Goal: Transaction & Acquisition: Purchase product/service

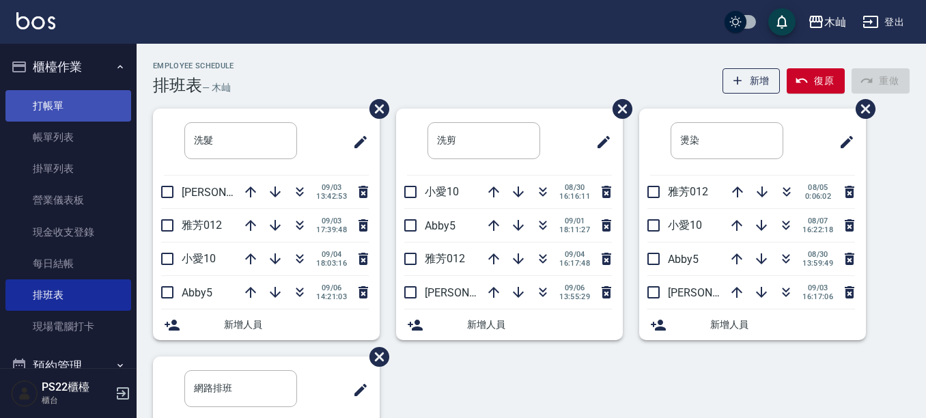
click at [105, 99] on link "打帳單" at bounding box center [68, 105] width 126 height 31
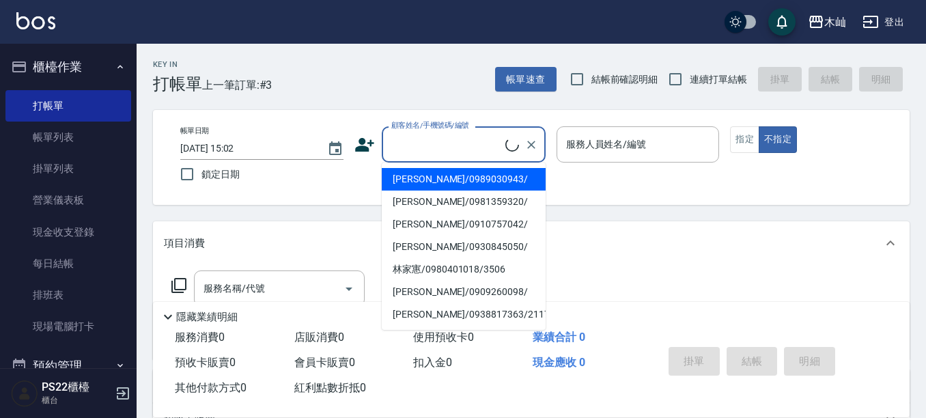
click at [423, 152] on input "顧客姓名/手機號碼/編號" at bounding box center [446, 145] width 117 height 24
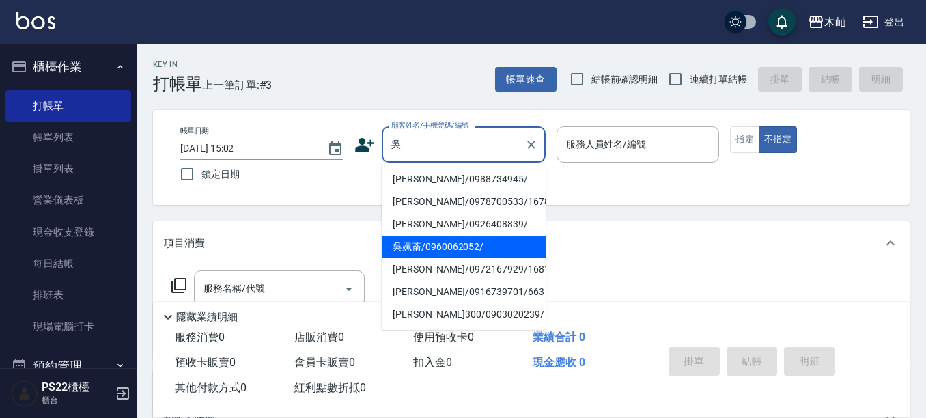
click at [481, 245] on li "吳姵萮/0960062052/" at bounding box center [464, 247] width 164 height 23
type input "吳姵萮/0960062052/"
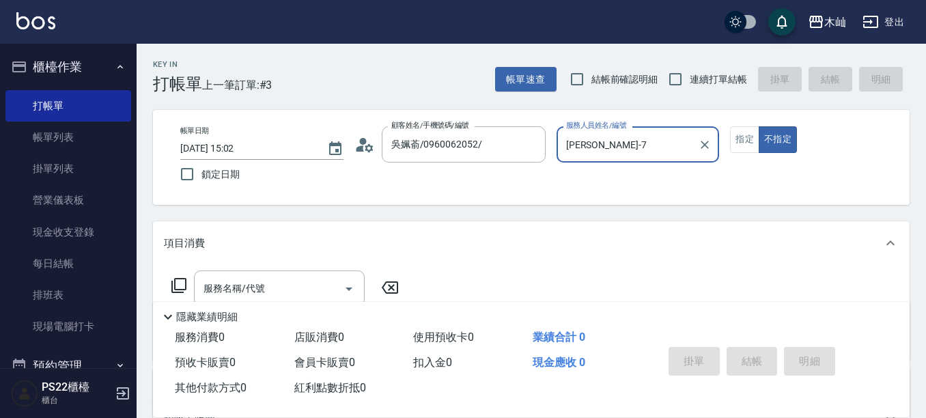
type input "[PERSON_NAME]-7"
click at [746, 138] on button "指定" at bounding box center [744, 139] width 29 height 27
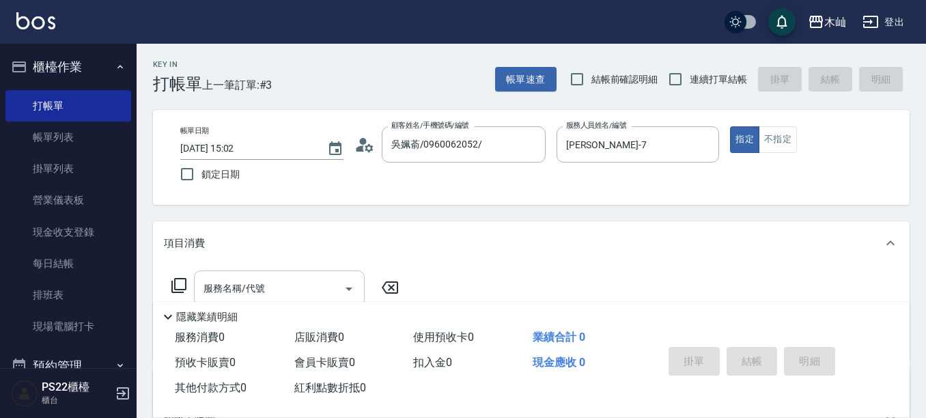
click at [285, 280] on input "服務名稱/代號" at bounding box center [269, 289] width 138 height 24
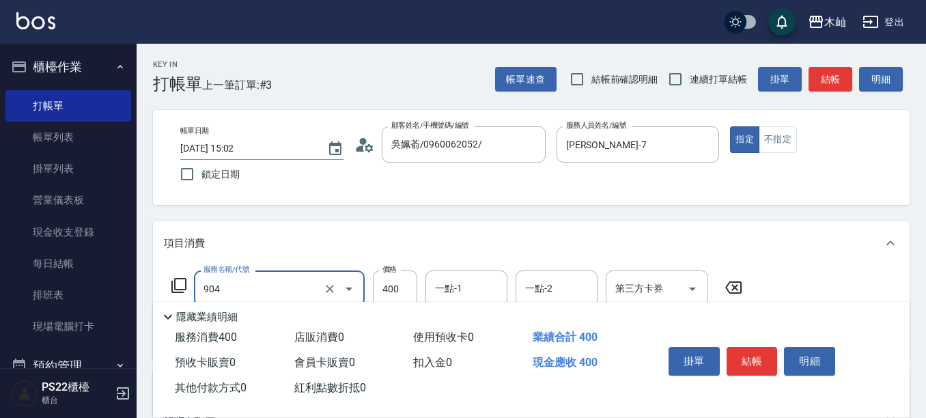
type input "精油洗+瞬護(904)"
type input "500"
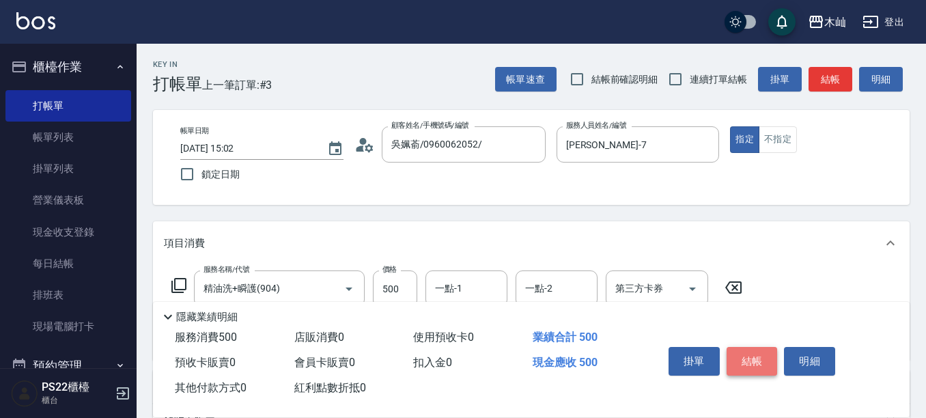
click at [753, 363] on button "結帳" at bounding box center [752, 361] width 51 height 29
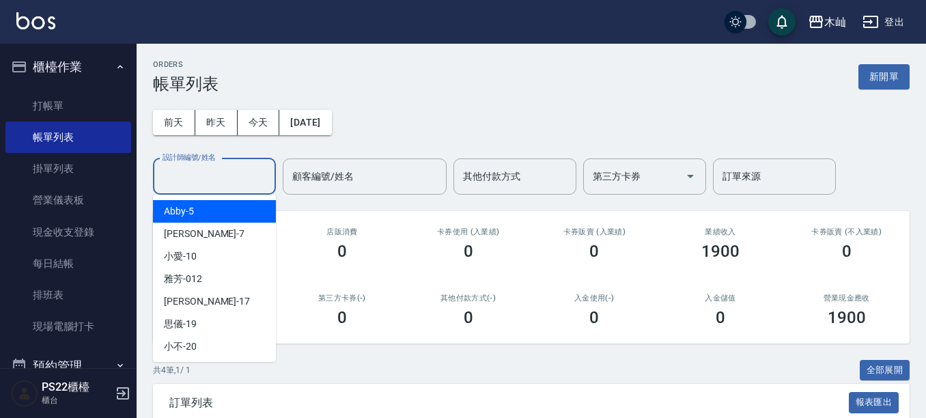
click at [226, 175] on input "設計師編號/姓名" at bounding box center [214, 177] width 111 height 24
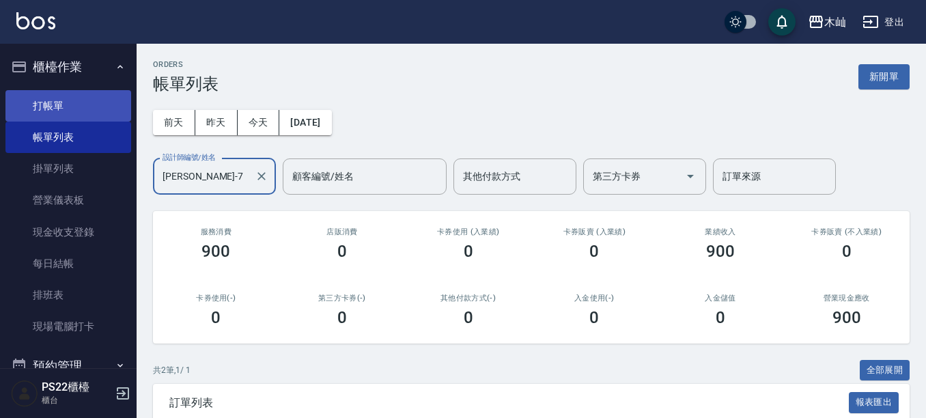
type input "[PERSON_NAME]-7"
click at [40, 95] on link "打帳單" at bounding box center [68, 105] width 126 height 31
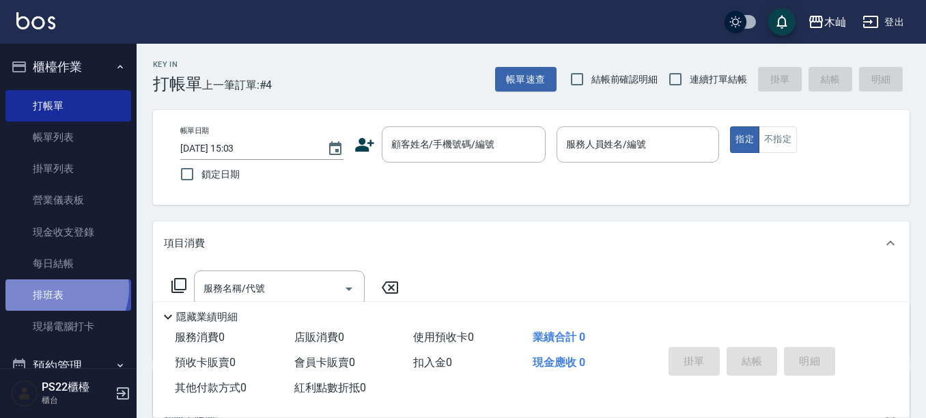
click at [64, 289] on link "排班表" at bounding box center [68, 294] width 126 height 31
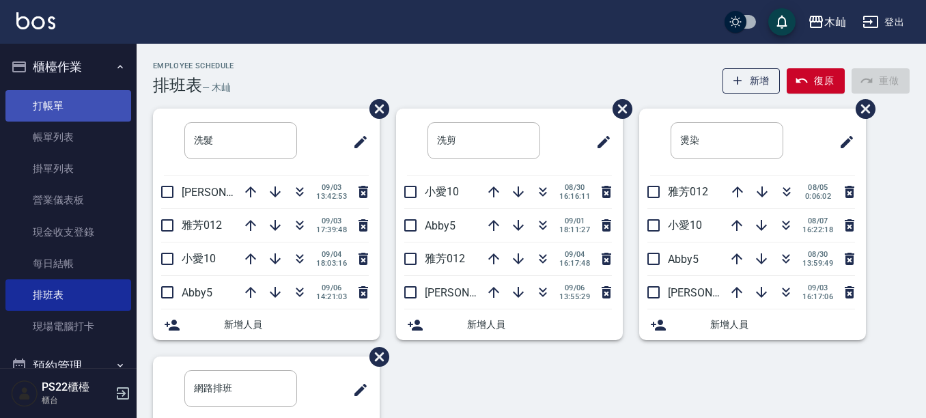
click at [48, 103] on link "打帳單" at bounding box center [68, 105] width 126 height 31
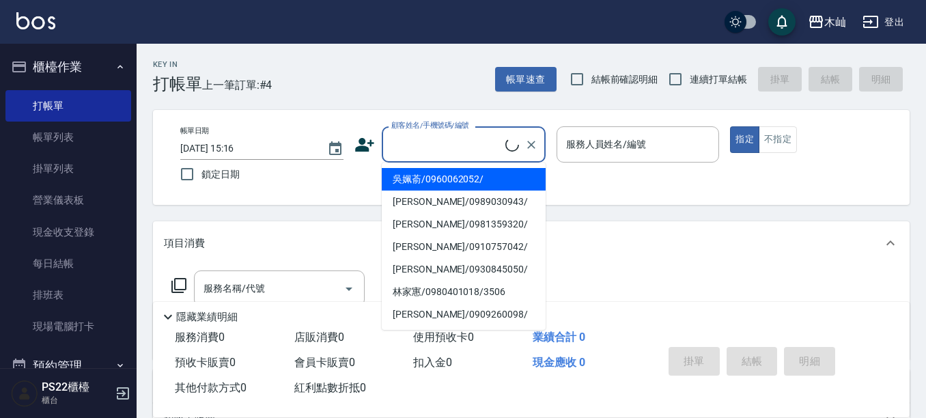
drag, startPoint x: 462, startPoint y: 145, endPoint x: 462, endPoint y: 137, distance: 7.5
click at [462, 145] on input "顧客姓名/手機號碼/編號" at bounding box center [446, 145] width 117 height 24
click at [435, 185] on li "[PERSON_NAME]/0953115292/" at bounding box center [464, 179] width 164 height 23
type input "[PERSON_NAME]/0953115292/"
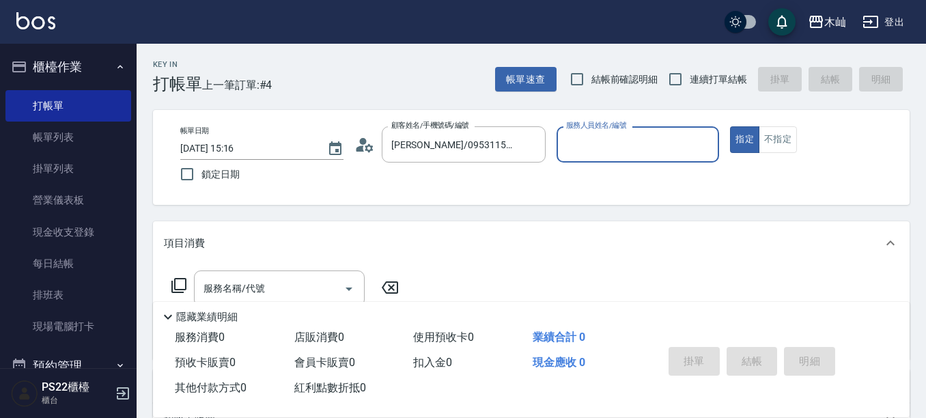
click at [645, 154] on input "服務人員姓名/編號" at bounding box center [638, 145] width 151 height 24
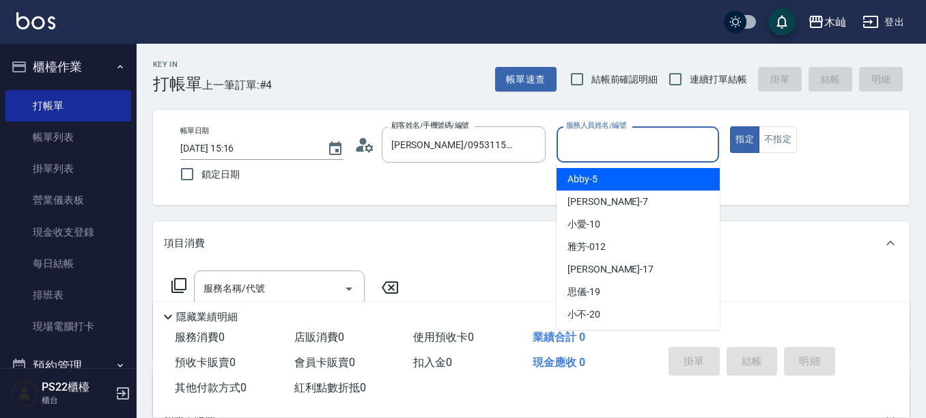
click at [637, 182] on div "Abby -5" at bounding box center [638, 179] width 163 height 23
type input "Abby-5"
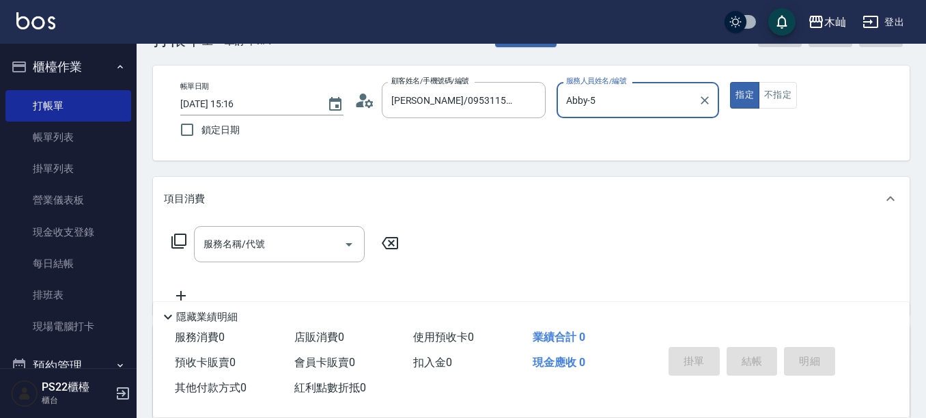
scroll to position [68, 0]
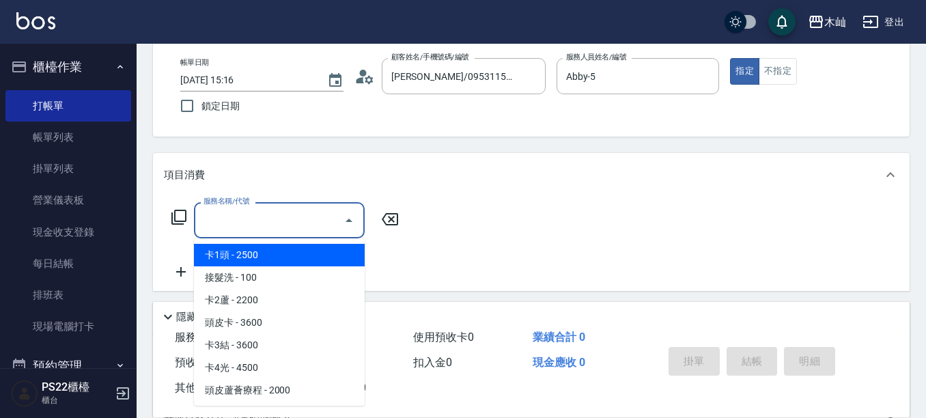
click at [305, 212] on input "服務名稱/代號" at bounding box center [269, 220] width 138 height 24
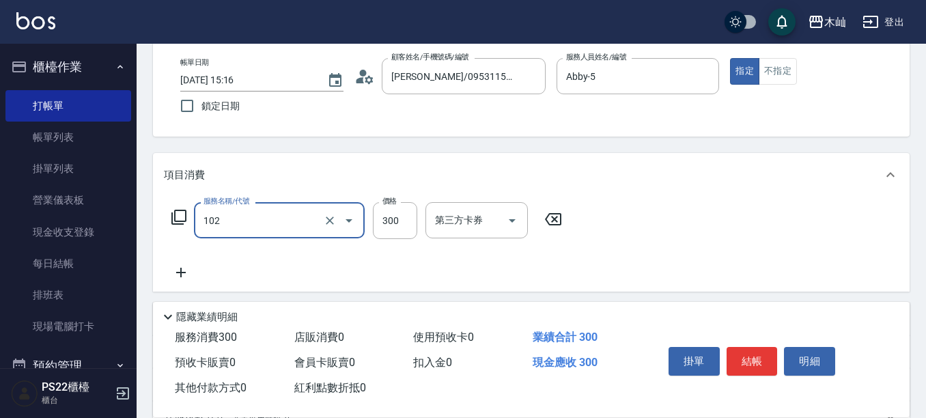
type input "精油洗髮(102)"
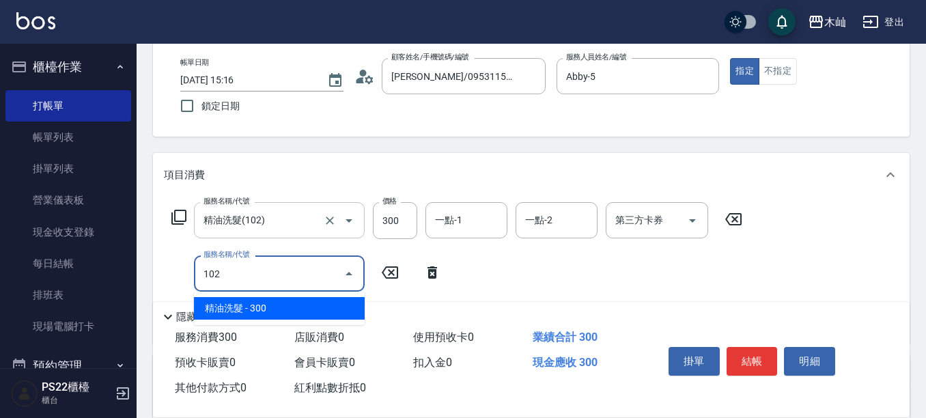
type input "精油洗髮(102)"
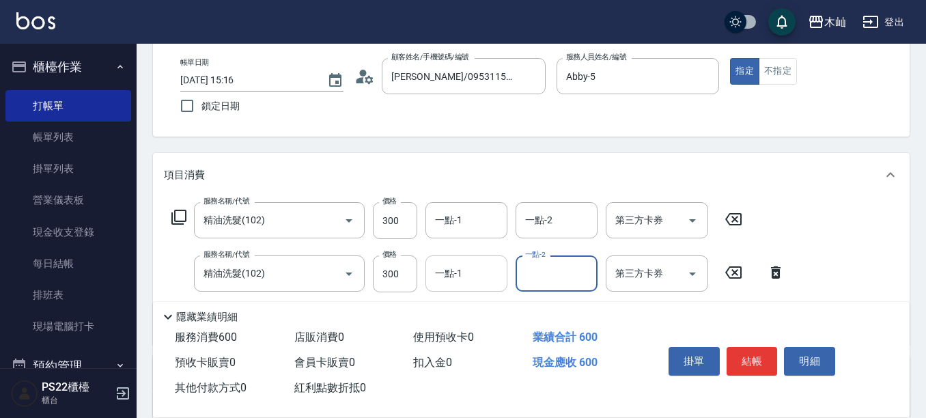
click at [426, 274] on div "一點-1" at bounding box center [467, 273] width 82 height 36
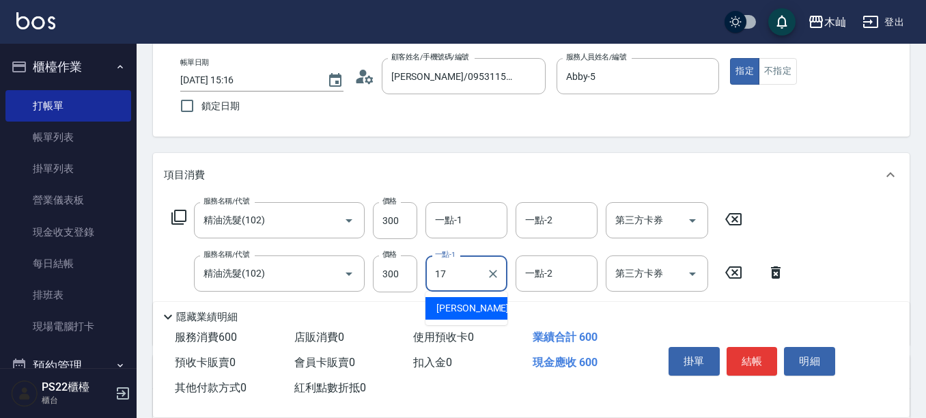
type input "[PERSON_NAME]-17"
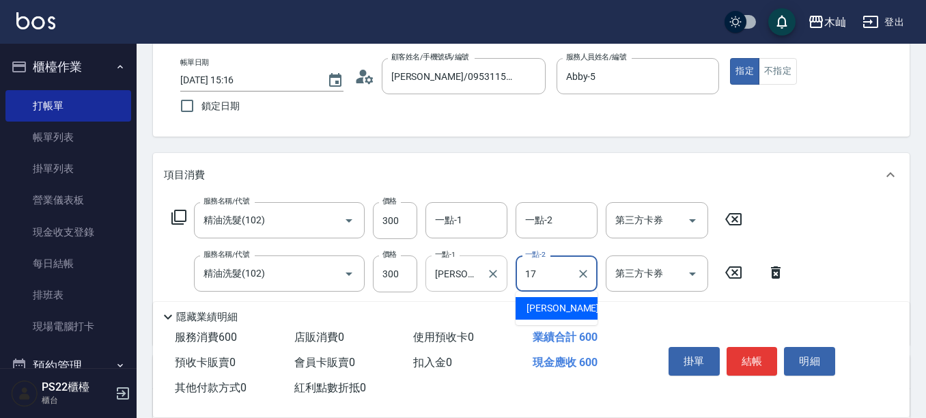
type input "[PERSON_NAME]-17"
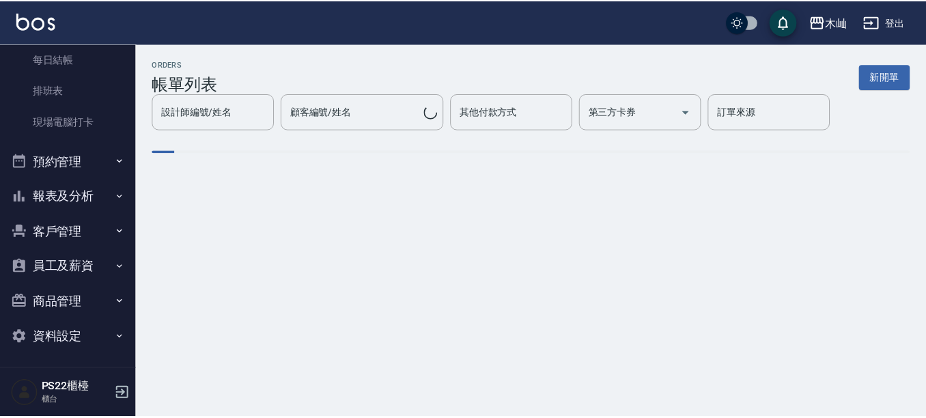
scroll to position [208, 0]
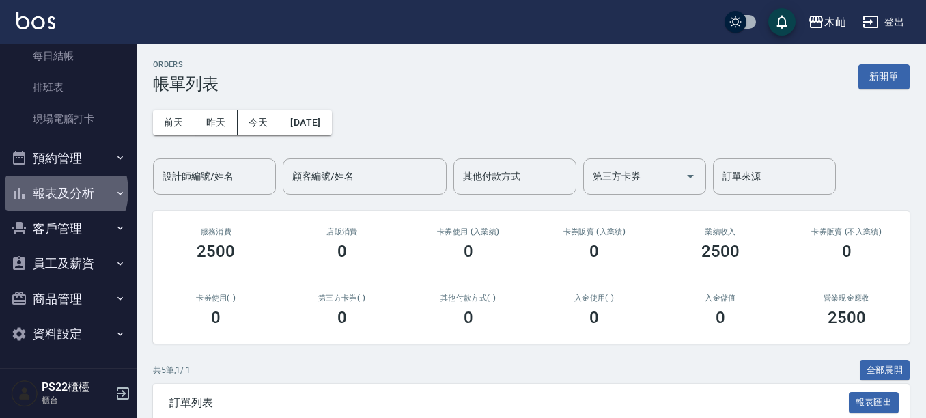
click at [61, 191] on button "報表及分析" at bounding box center [68, 194] width 126 height 36
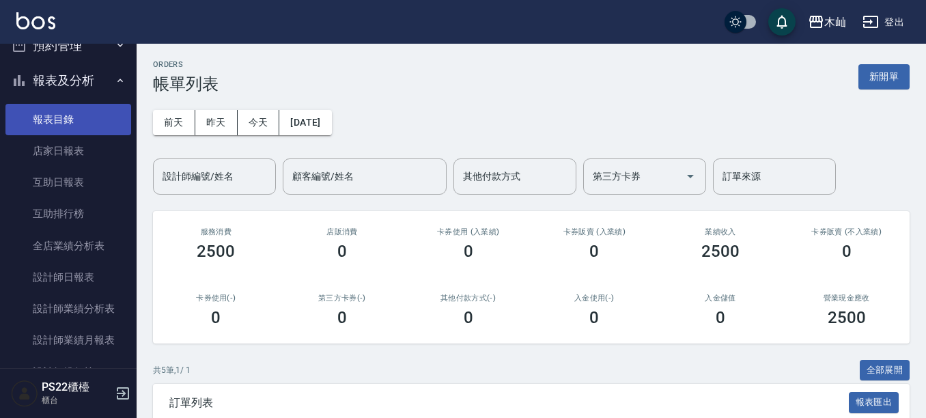
scroll to position [344, 0]
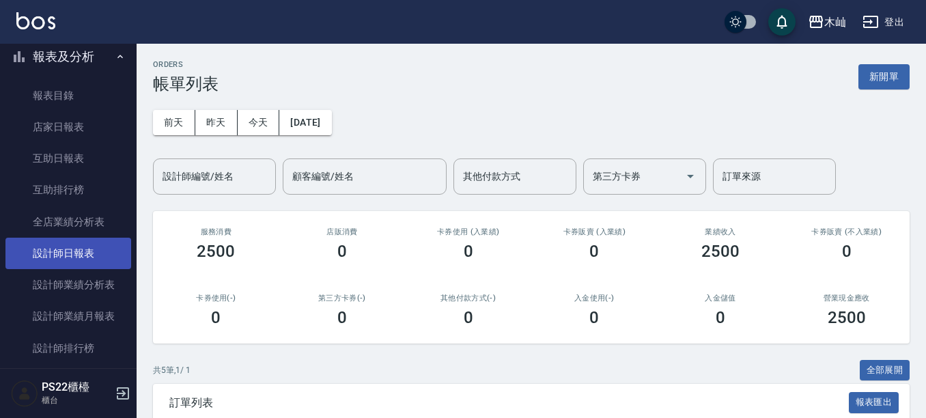
click at [78, 256] on link "設計師日報表" at bounding box center [68, 253] width 126 height 31
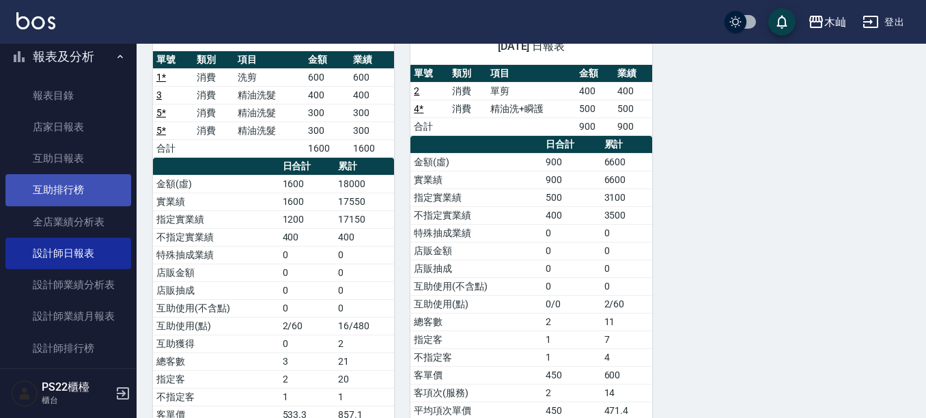
scroll to position [3, 0]
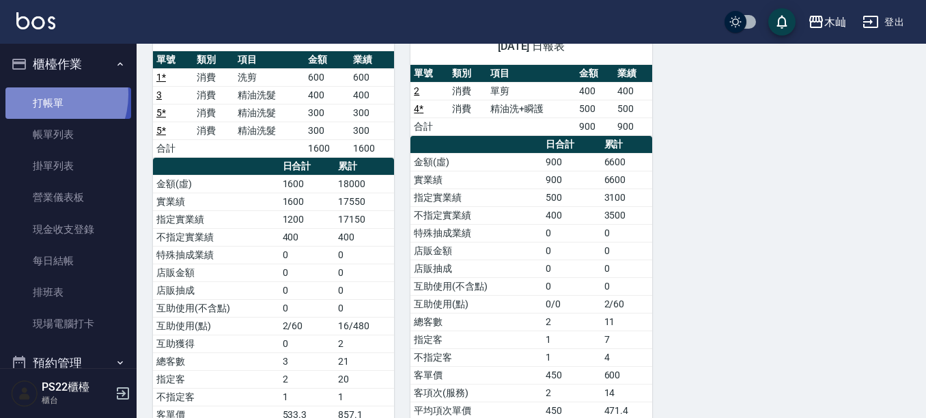
click at [44, 95] on link "打帳單" at bounding box center [68, 102] width 126 height 31
